Goal: Information Seeking & Learning: Learn about a topic

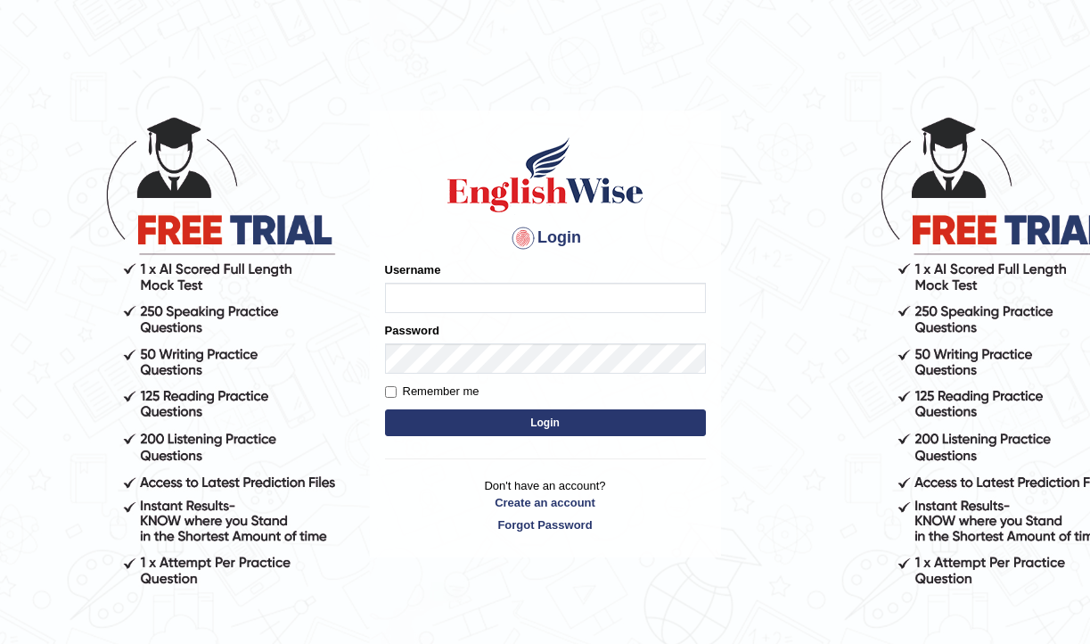
type input "pujap_parramatta"
click at [496, 425] on button "Login" at bounding box center [545, 422] width 321 height 27
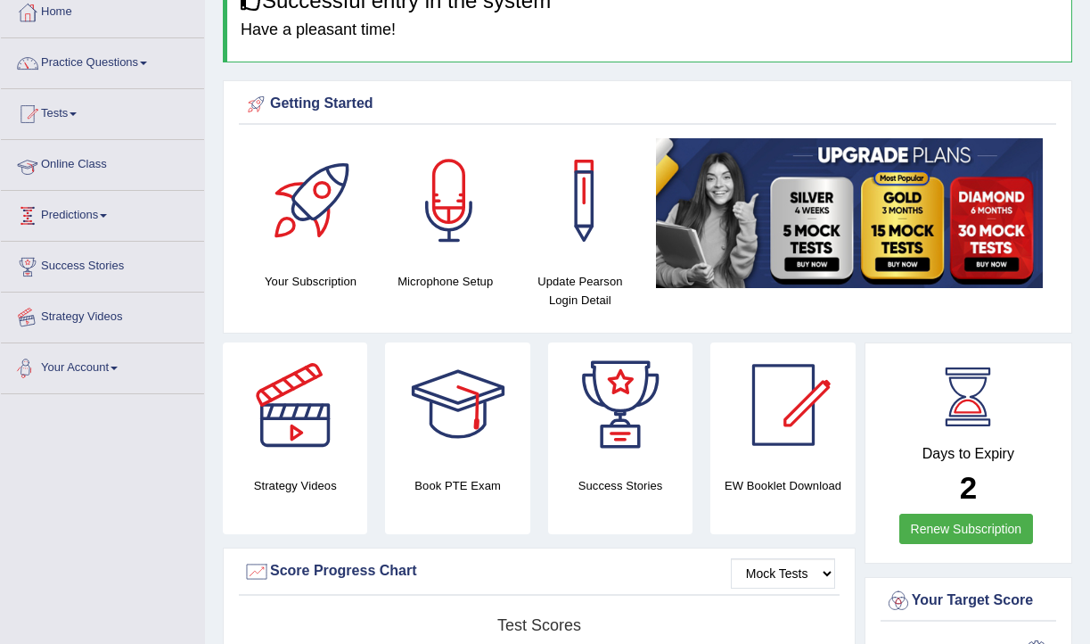
scroll to position [55, 0]
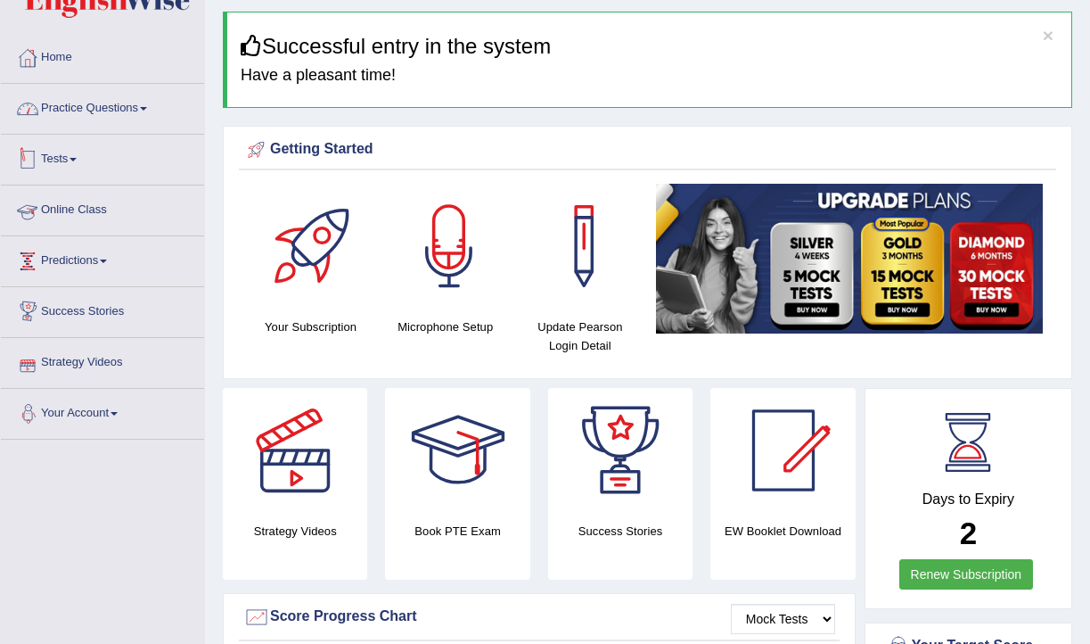
click at [157, 112] on link "Practice Questions" at bounding box center [102, 106] width 203 height 45
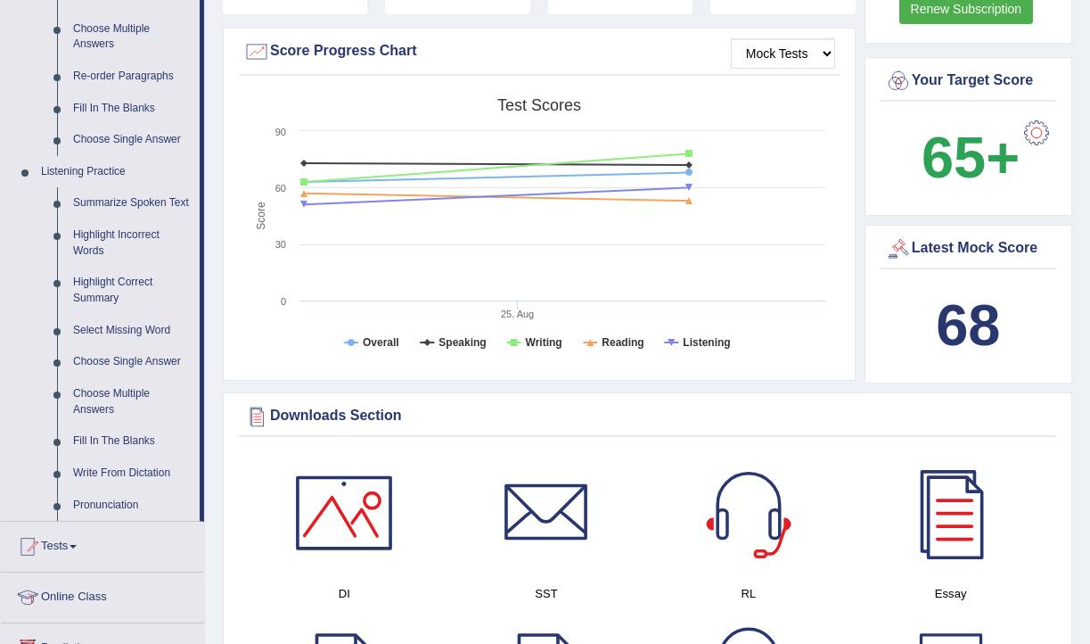
scroll to position [630, 0]
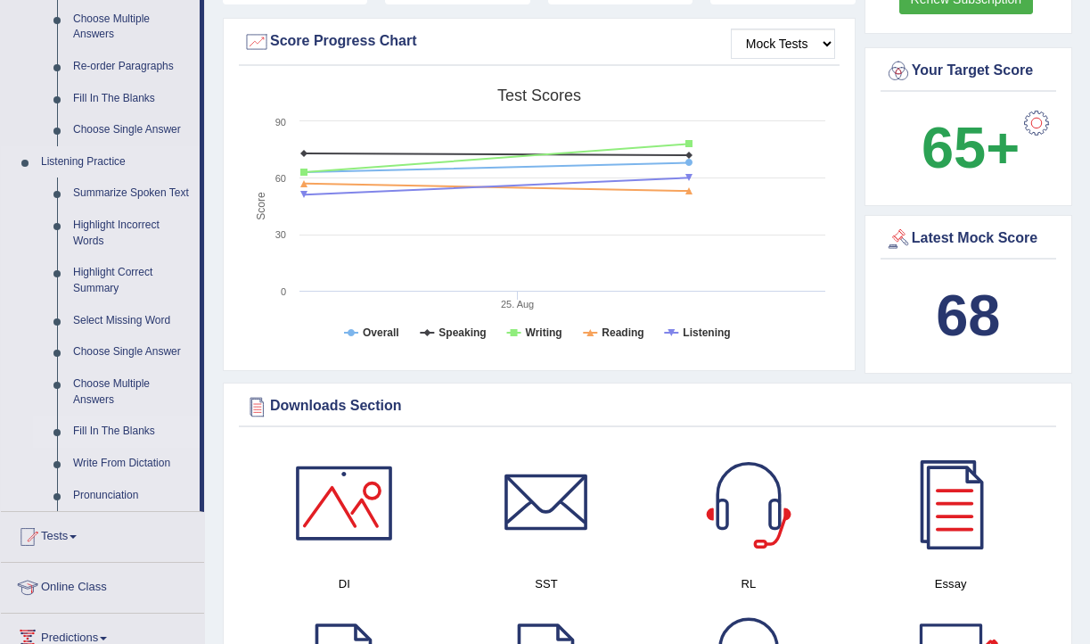
click at [141, 448] on link "Fill In The Blanks" at bounding box center [132, 431] width 135 height 32
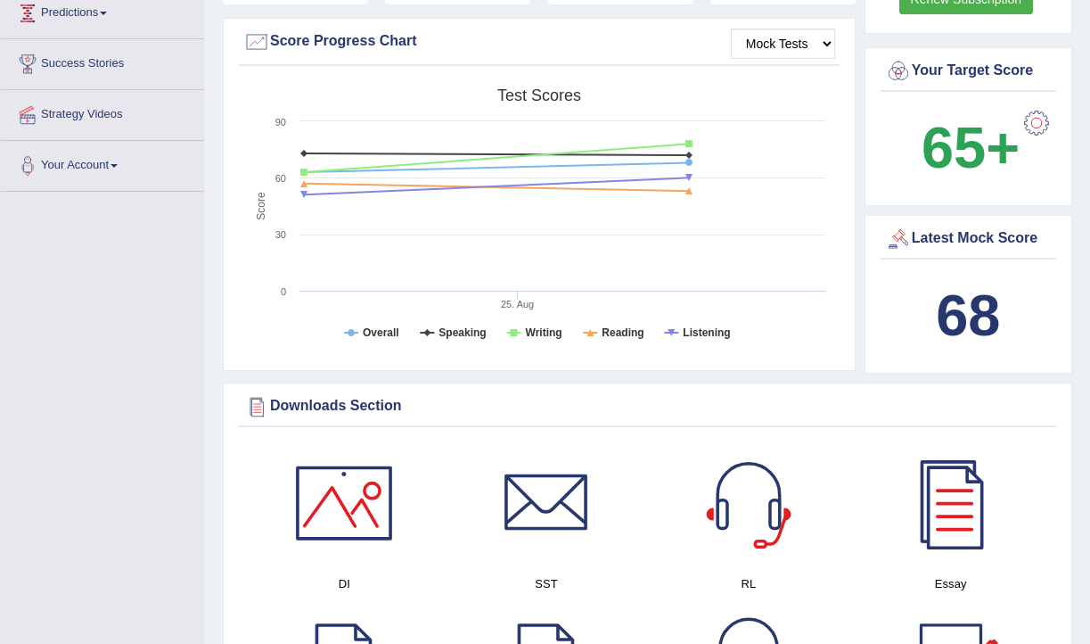
scroll to position [269, 0]
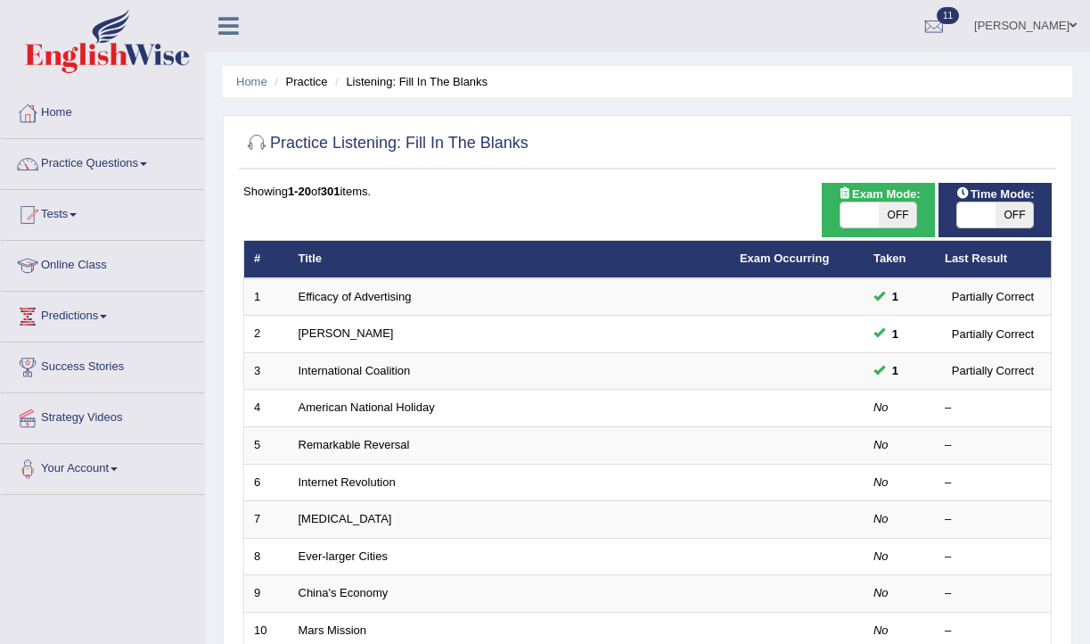
click at [882, 214] on span "OFF" at bounding box center [898, 214] width 38 height 25
checkbox input "true"
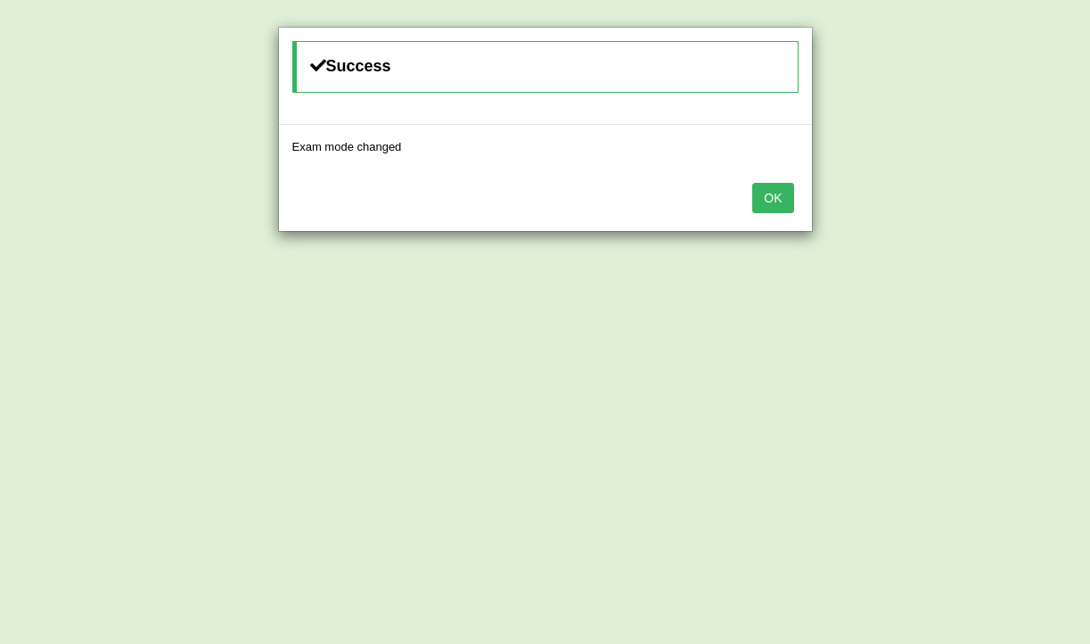
click at [780, 218] on div "OK" at bounding box center [545, 199] width 533 height 62
click at [780, 205] on button "OK" at bounding box center [772, 198] width 41 height 30
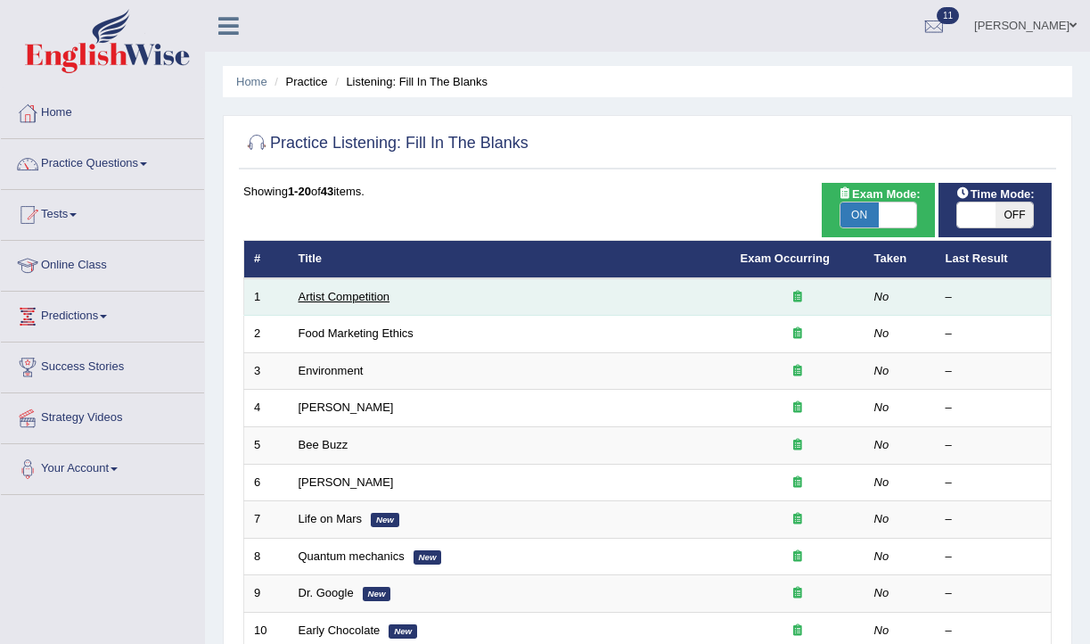
click at [350, 302] on link "Artist Competition" at bounding box center [345, 296] width 92 height 13
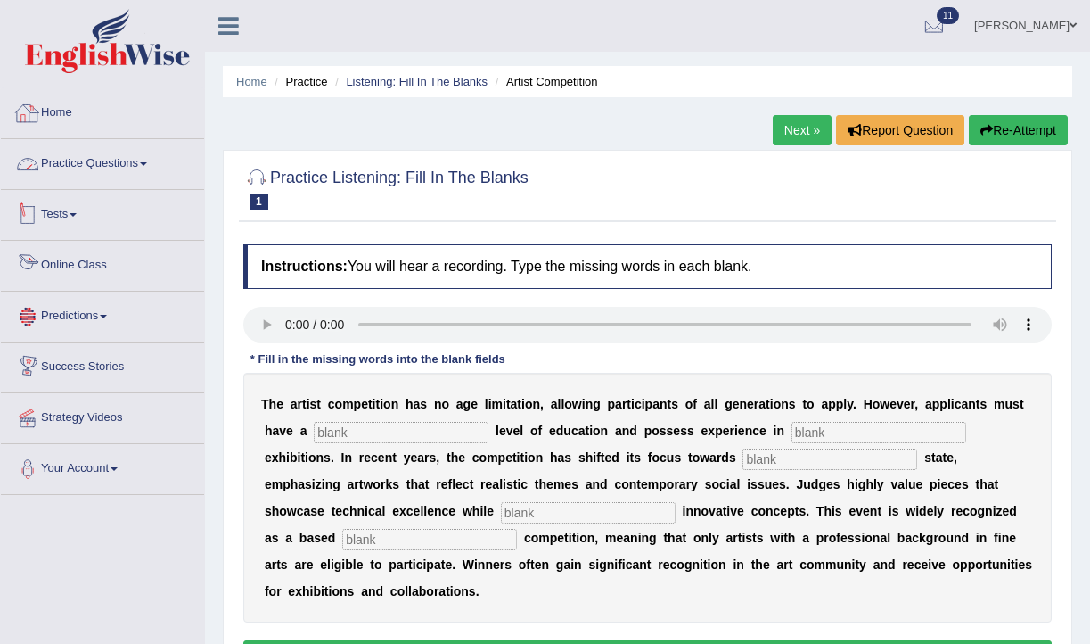
click at [146, 165] on link "Practice Questions" at bounding box center [102, 161] width 203 height 45
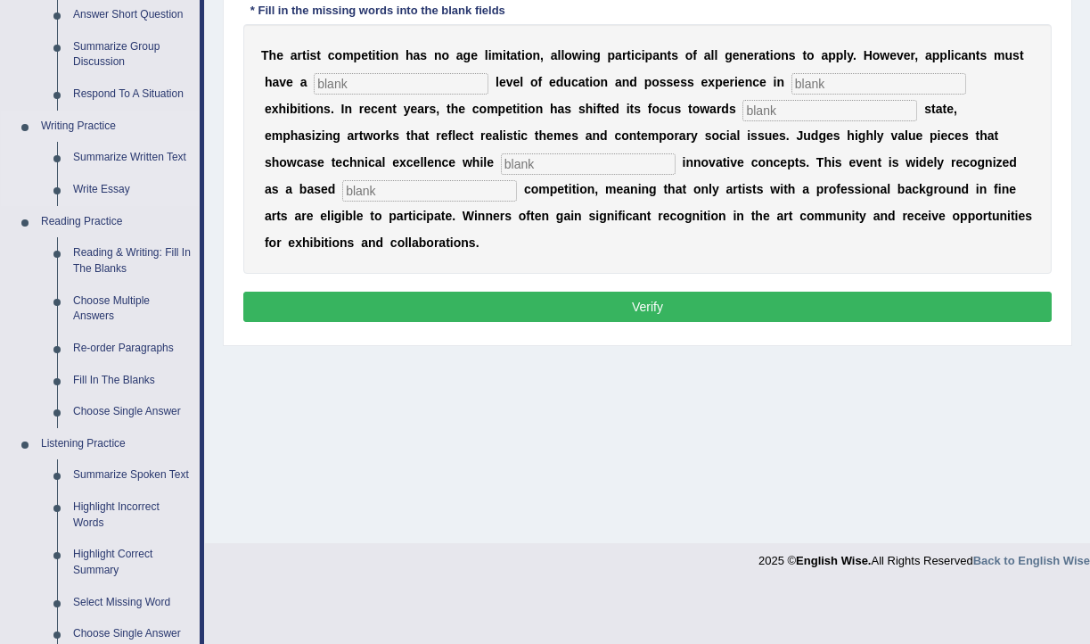
scroll to position [351, 0]
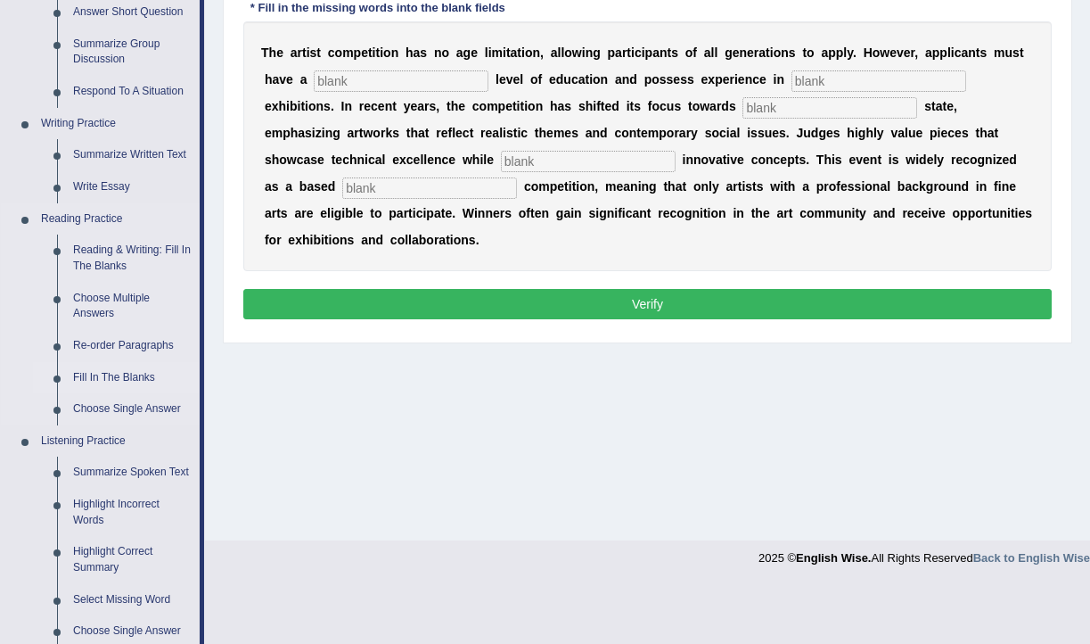
click at [151, 381] on link "Fill In The Blanks" at bounding box center [132, 378] width 135 height 32
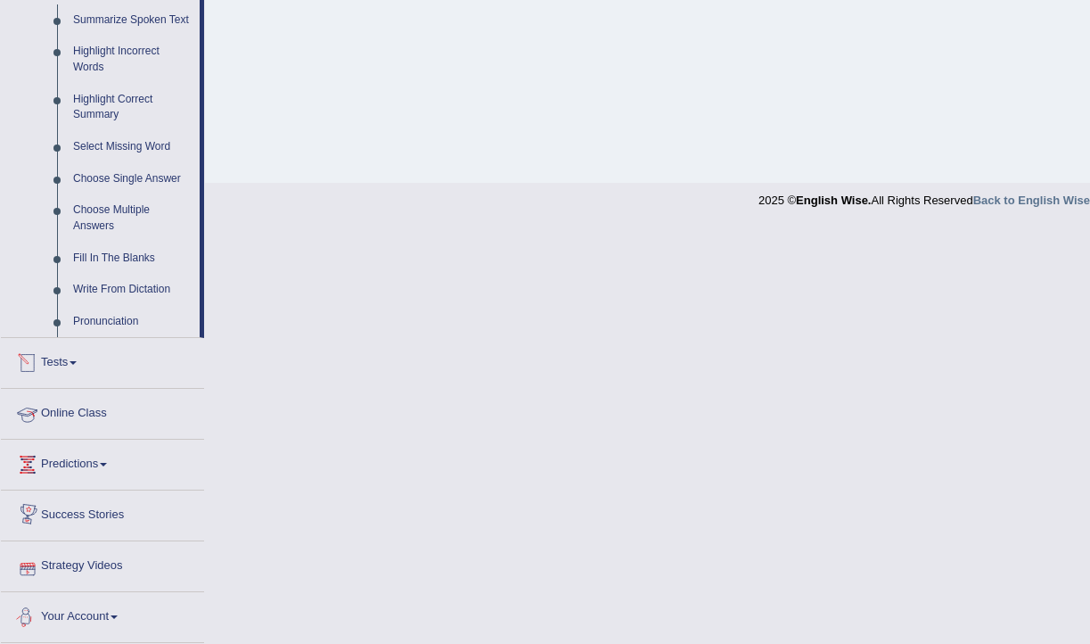
scroll to position [700, 0]
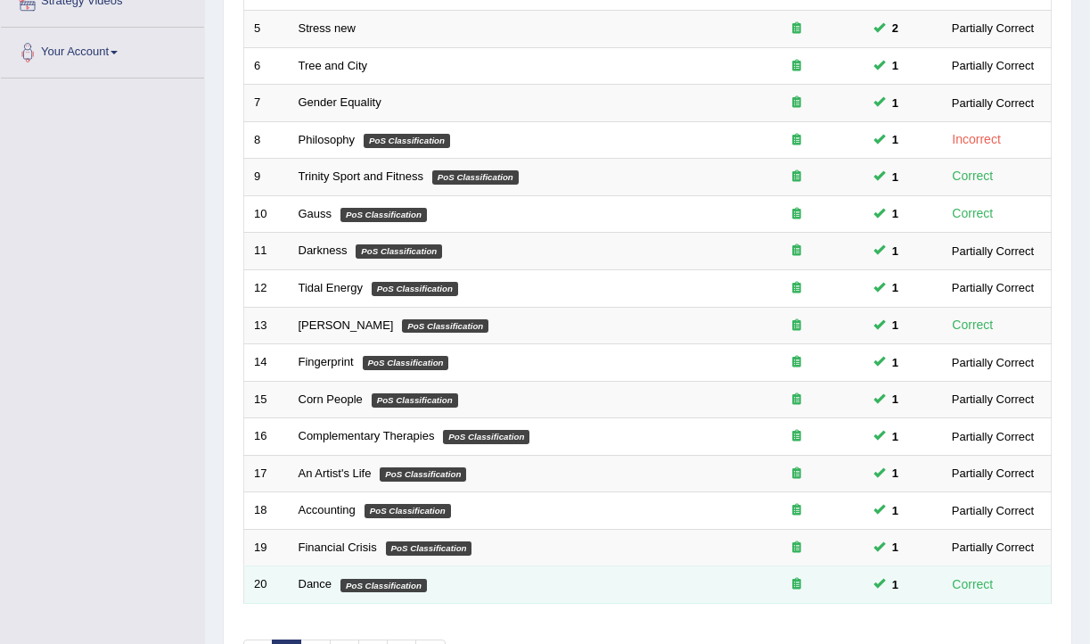
scroll to position [537, 0]
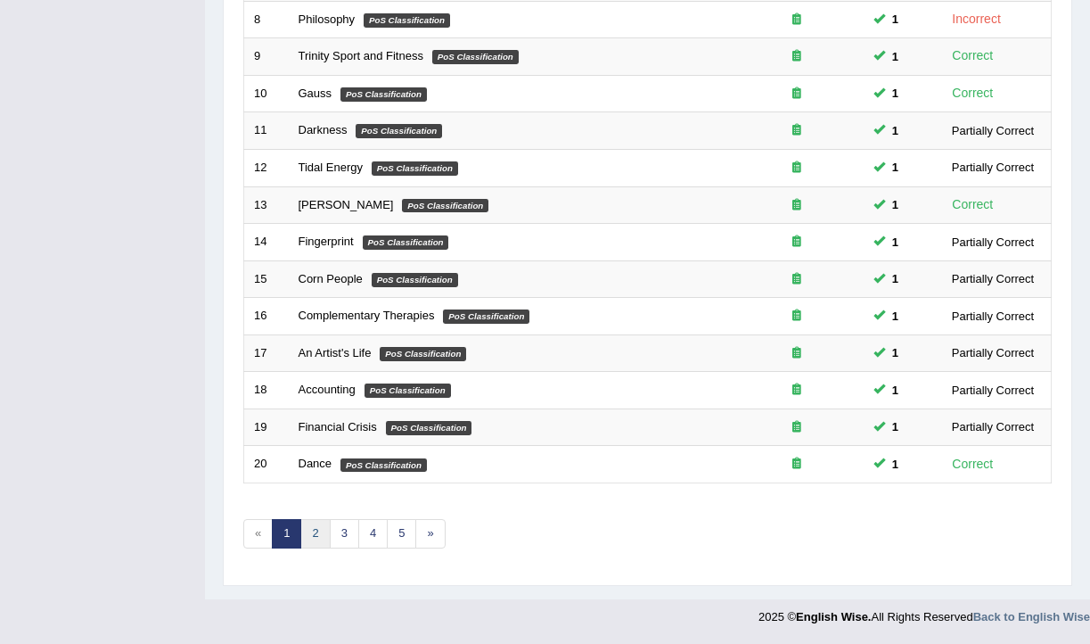
click at [316, 535] on link "2" at bounding box center [314, 533] width 29 height 29
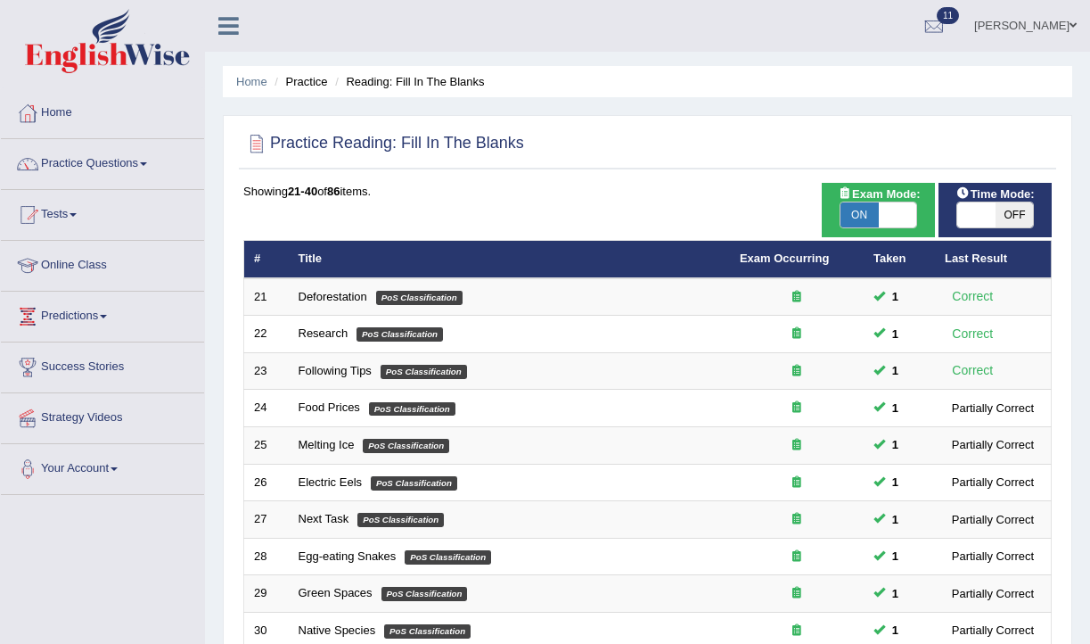
scroll to position [537, 0]
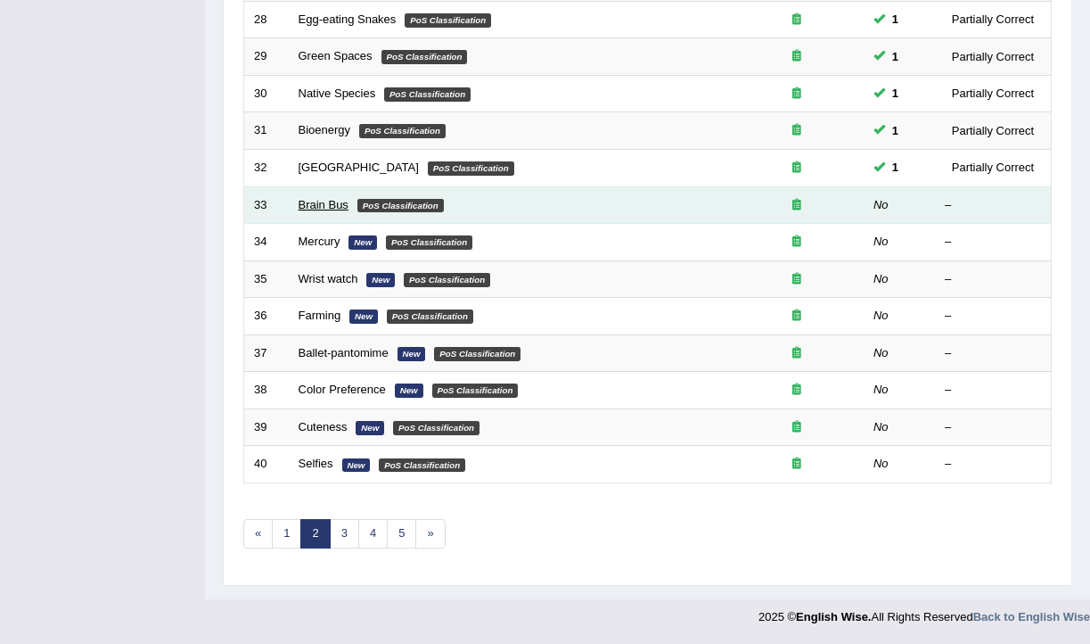
click at [330, 201] on link "Brain Bus" at bounding box center [324, 204] width 50 height 13
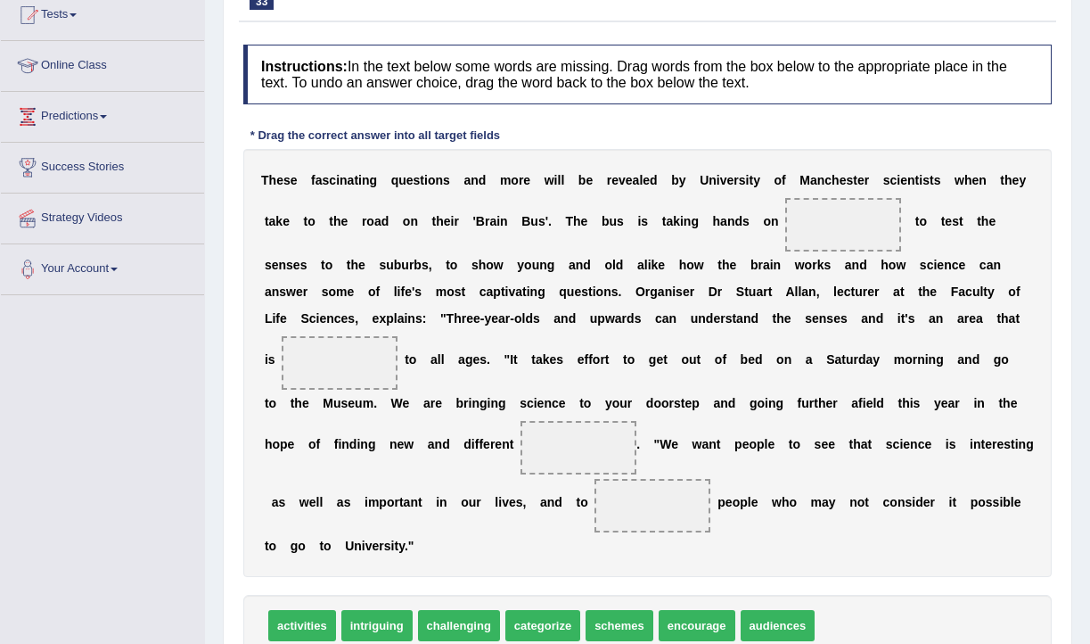
scroll to position [192, 0]
